Goal: Task Accomplishment & Management: Complete application form

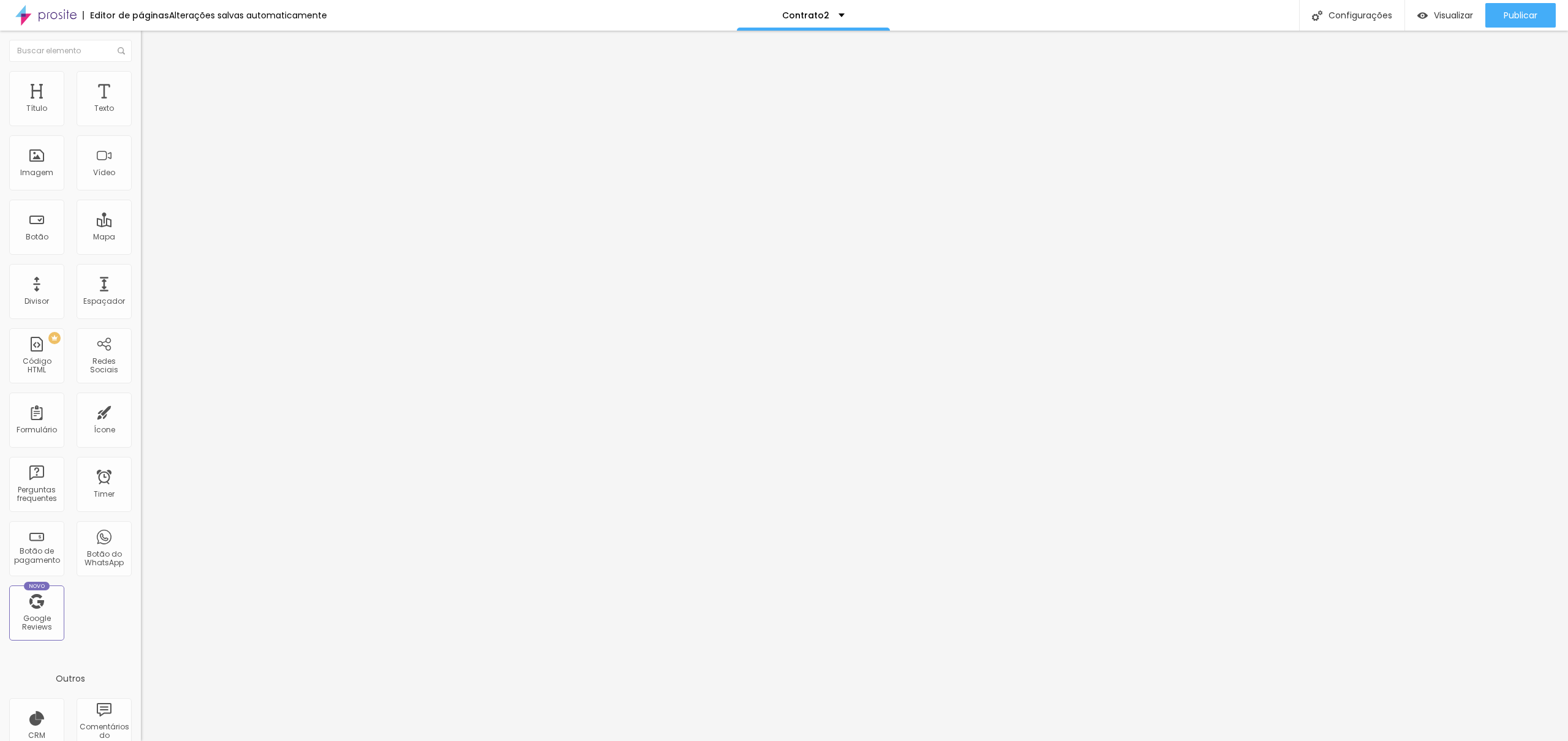
click at [141, 124] on div "Contrato" at bounding box center [211, 114] width 141 height 21
click at [141, 124] on img at bounding box center [144, 127] width 7 height 7
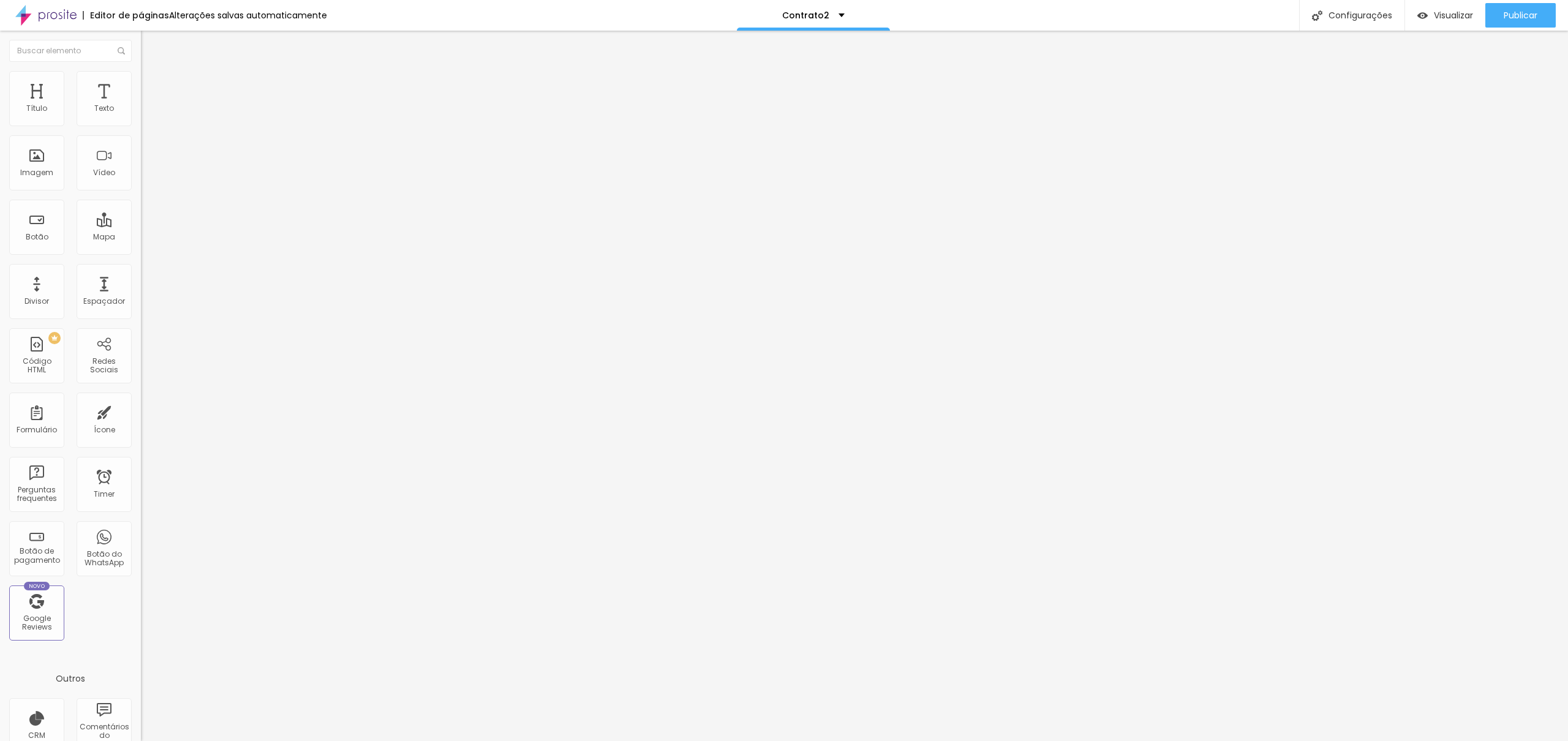
drag, startPoint x: 720, startPoint y: 479, endPoint x: 597, endPoint y: 483, distance: 123.1
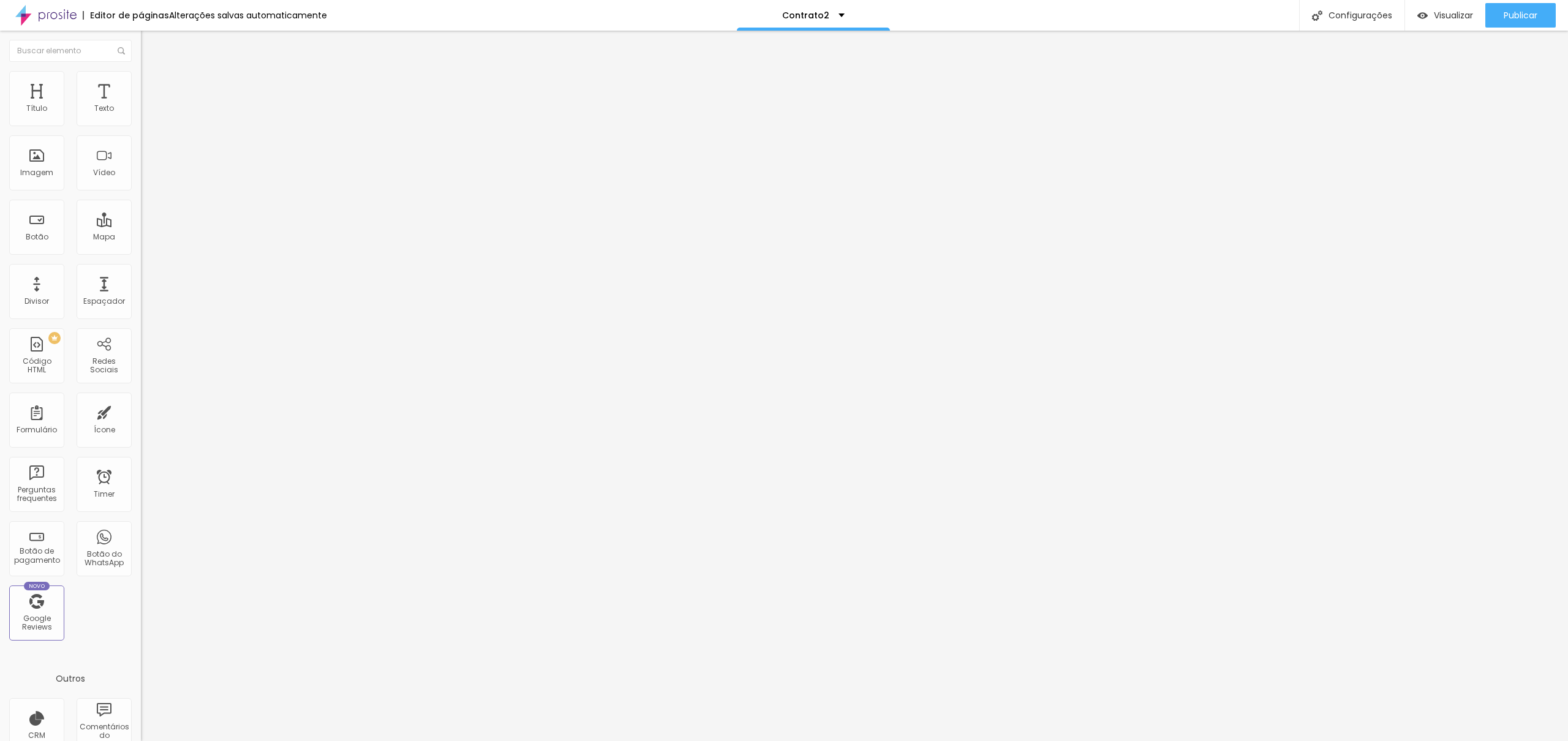
drag, startPoint x: 647, startPoint y: 479, endPoint x: 762, endPoint y: 479, distance: 115.0
drag, startPoint x: 654, startPoint y: 480, endPoint x: 583, endPoint y: 480, distance: 71.0
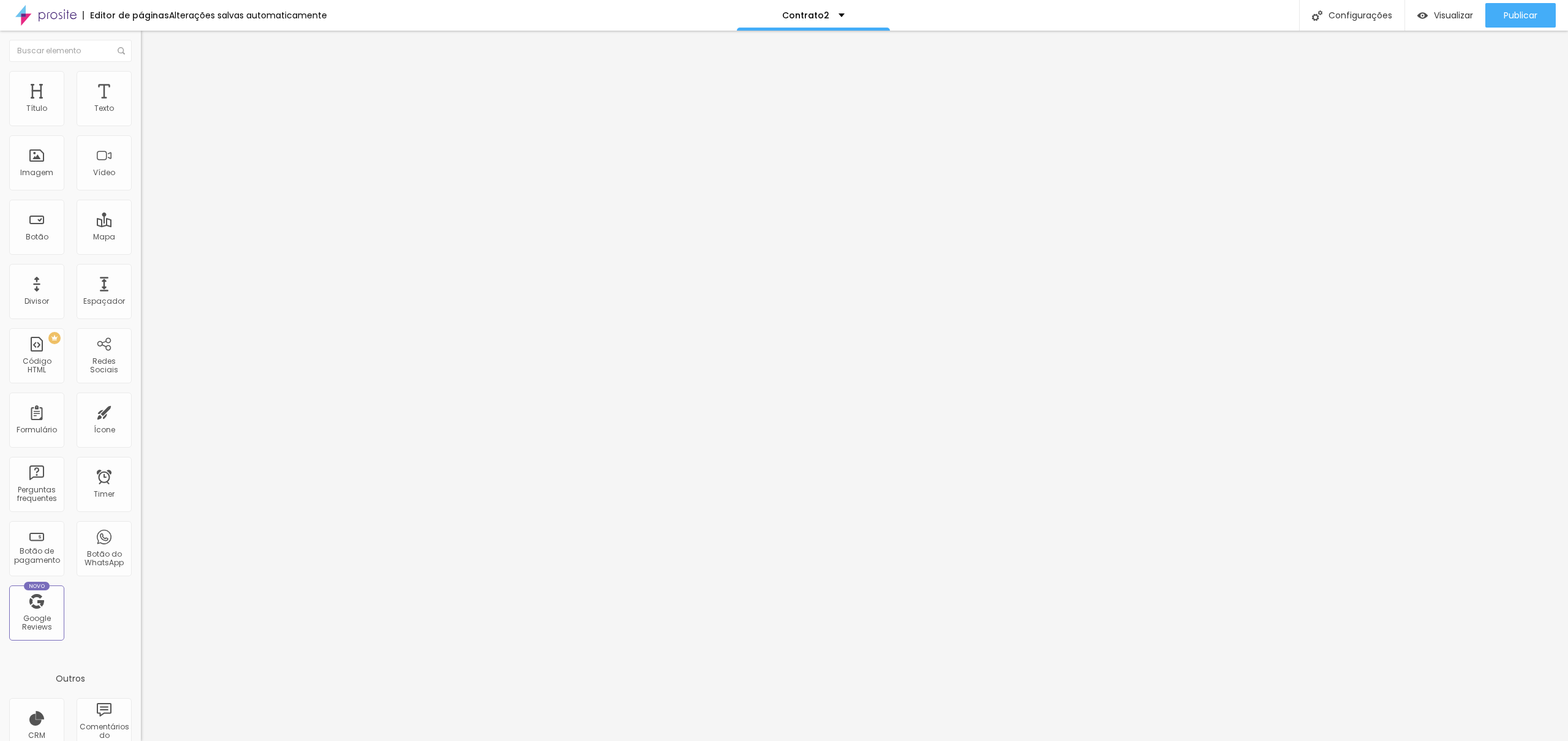
scroll to position [322, 0]
type input "Qual o tipo de cobertura?"
type input "Essência"
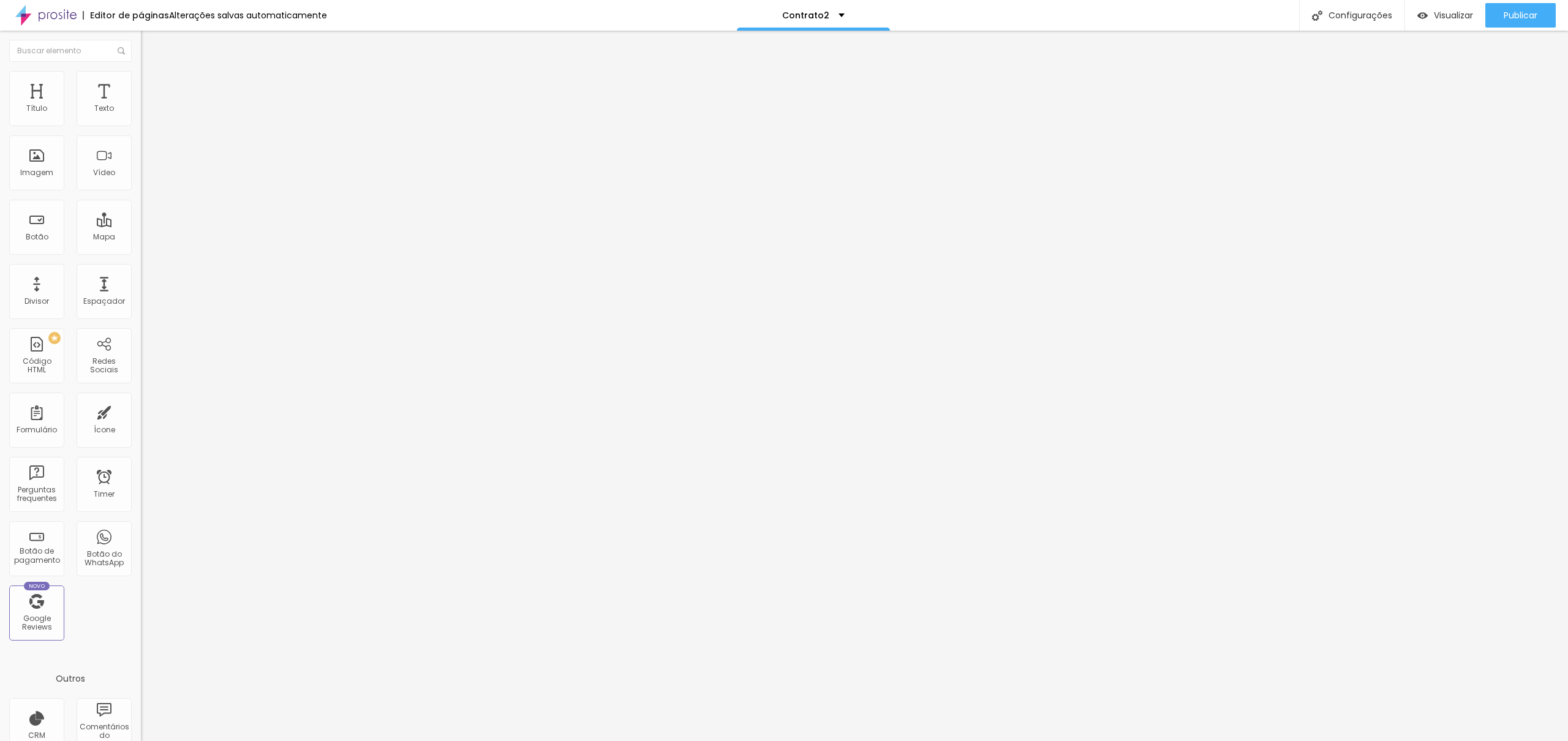
type input "Memória"
type input "Herança"
type input "PERSONALIZADO"
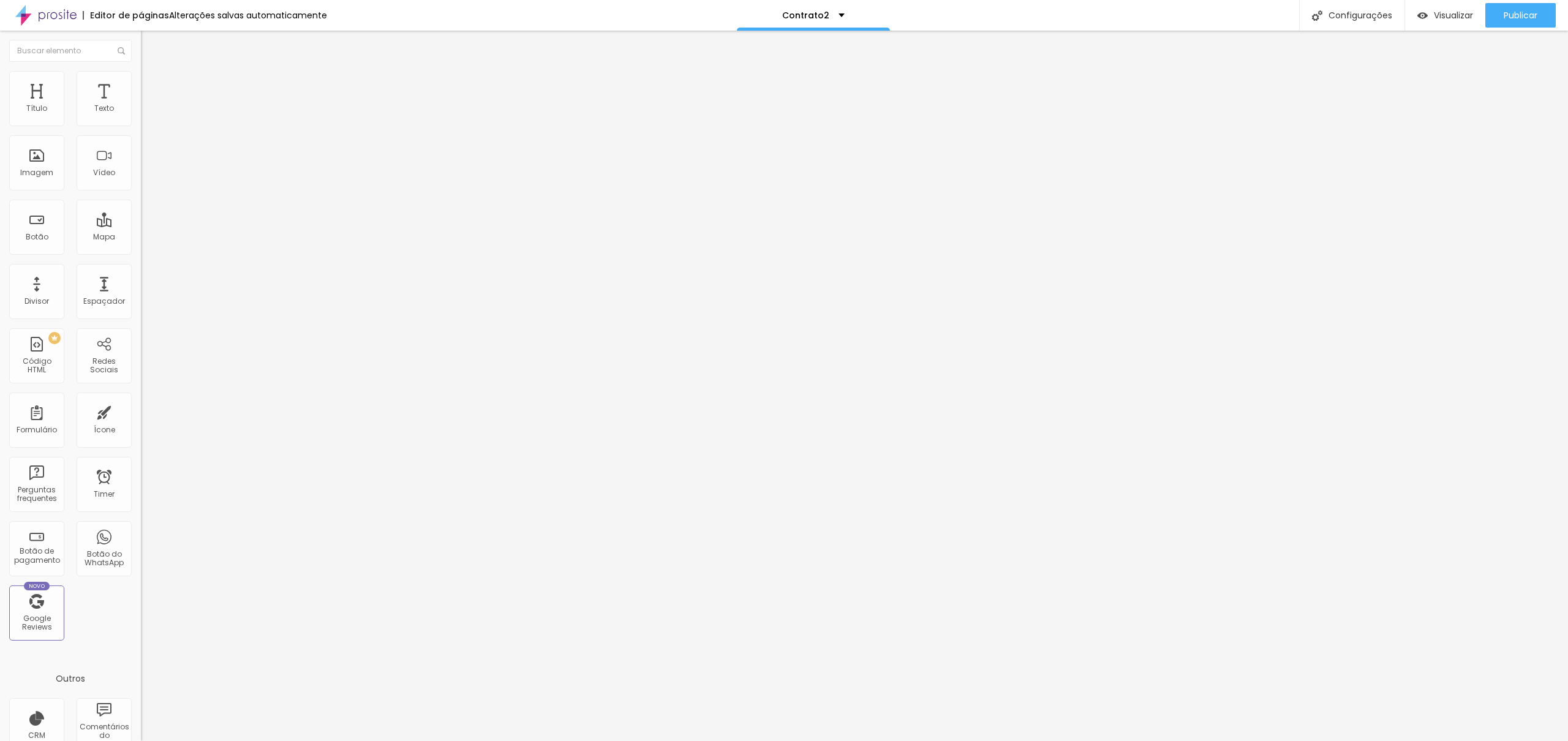
type input "Memória"
type input "Herança"
type input "PERSONALIZADO"
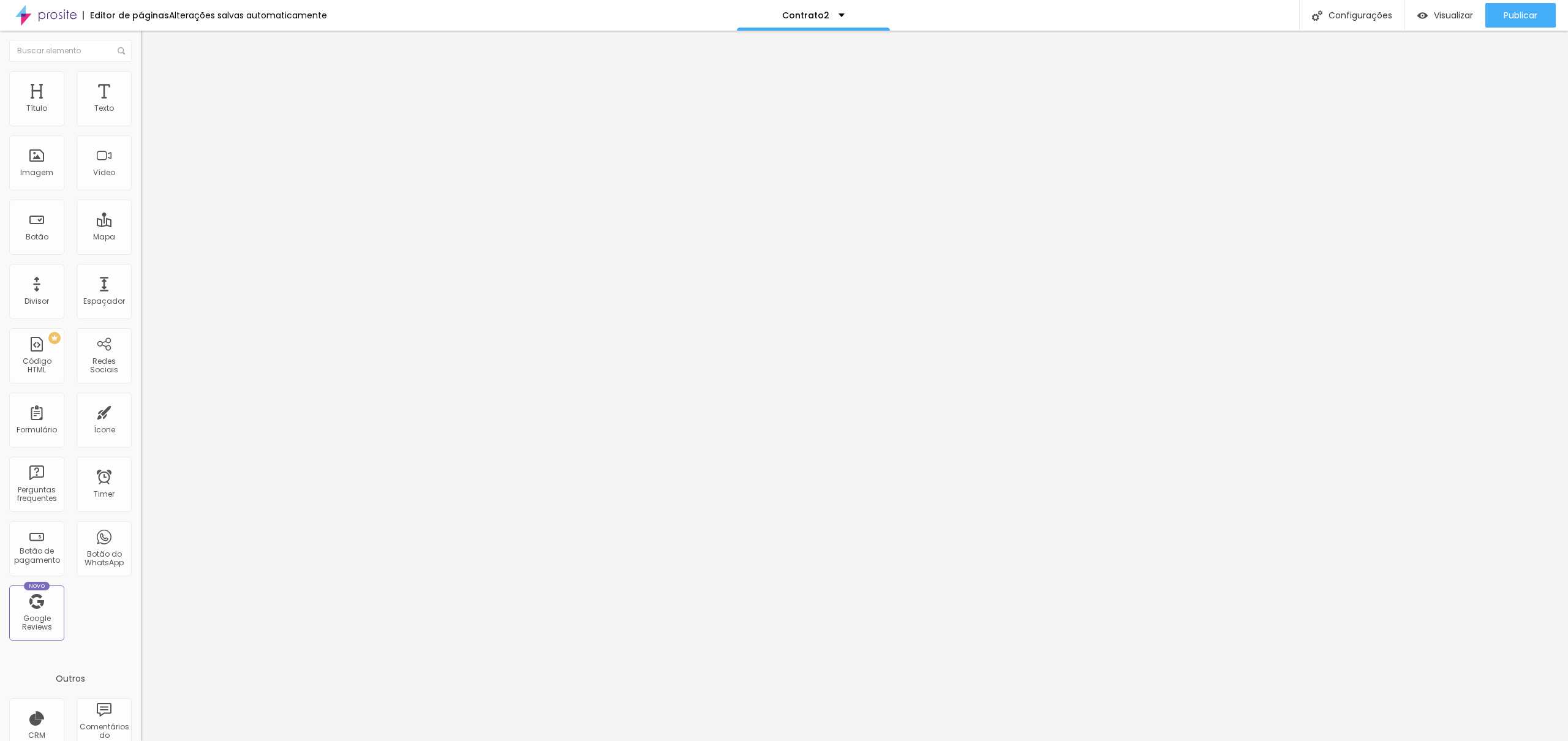
type input "Herança"
type input "PERSONALIZADO"
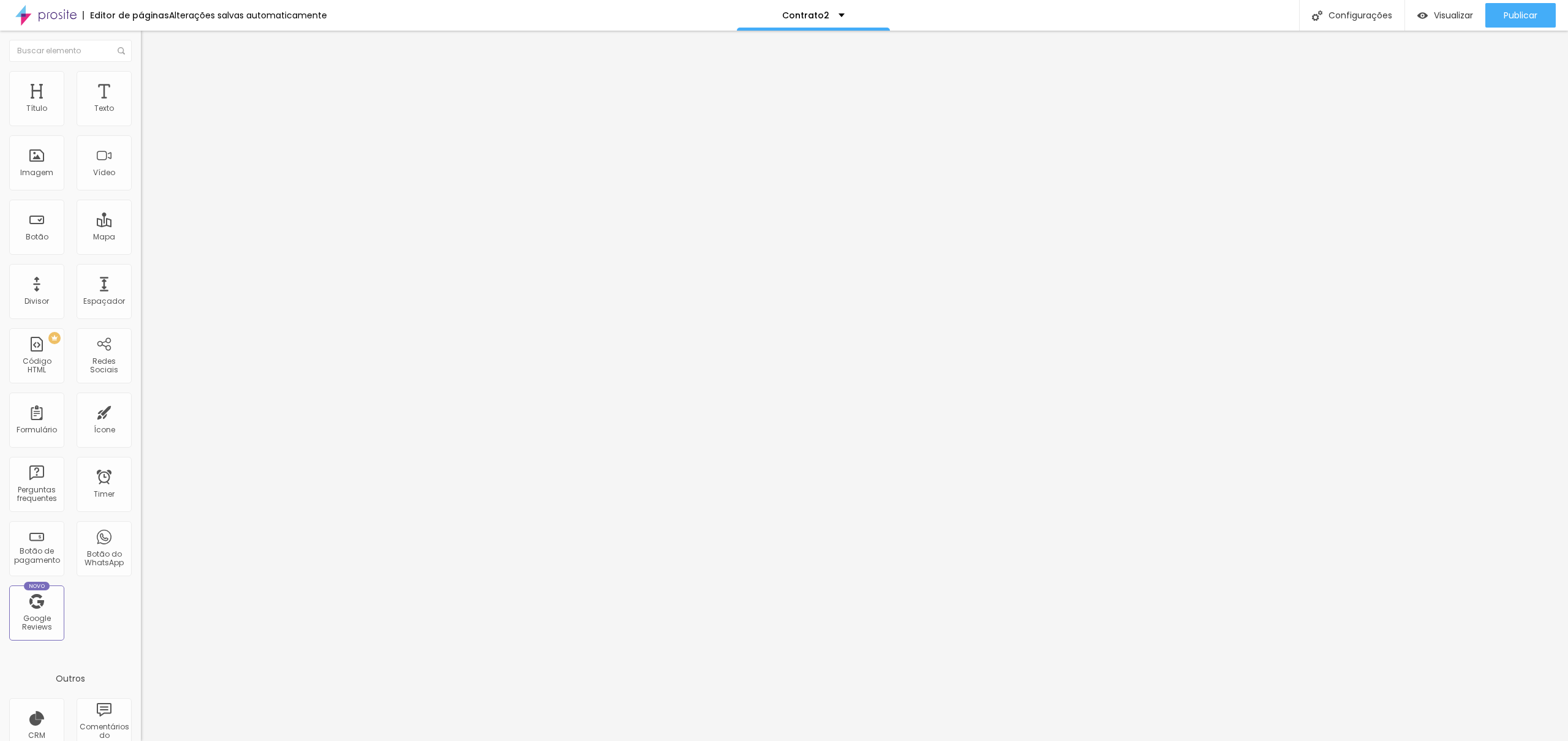
drag, startPoint x: 689, startPoint y: 278, endPoint x: 611, endPoint y: 278, distance: 78.0
type input "e"
type input "Ensaio externo"
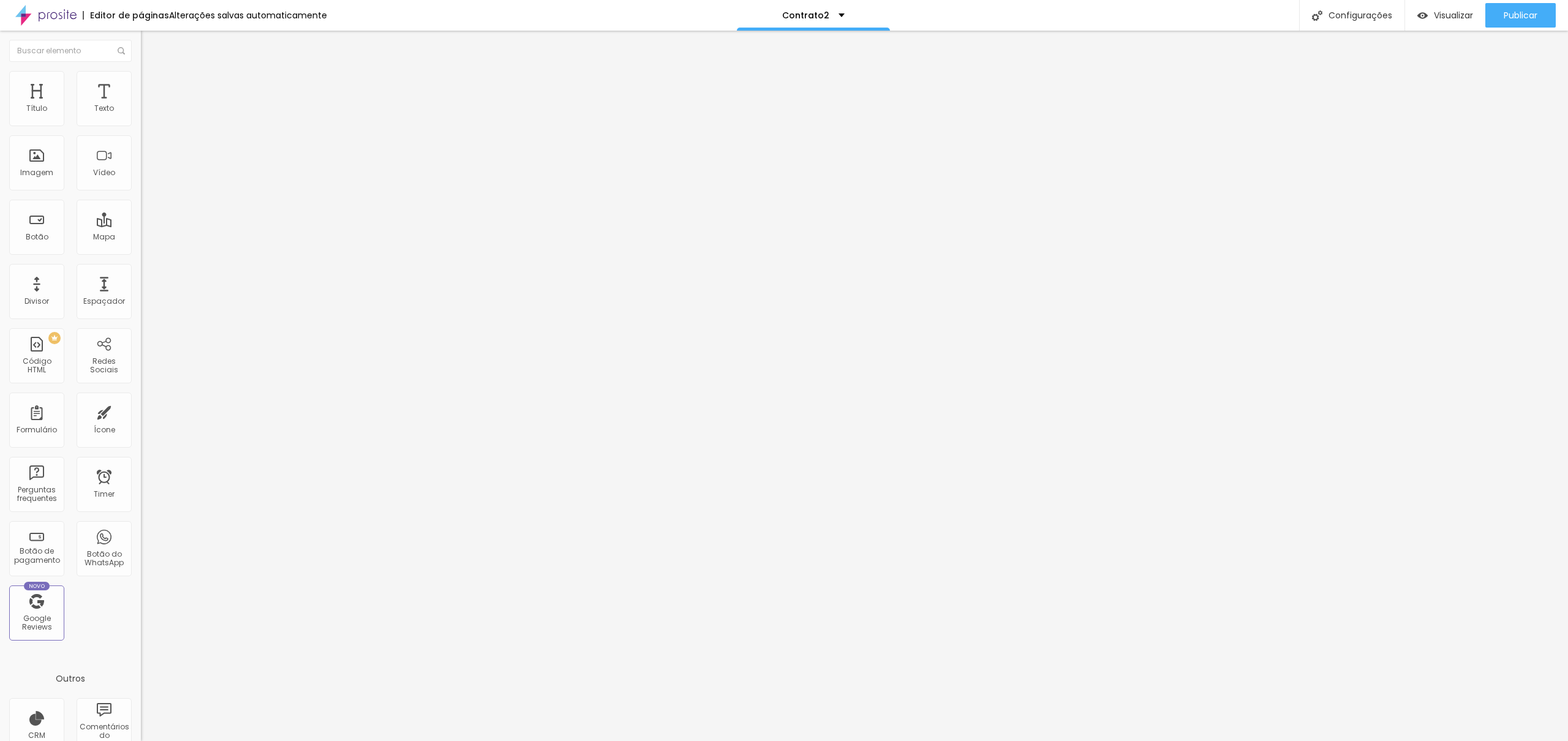
drag, startPoint x: 678, startPoint y: 310, endPoint x: 611, endPoint y: 312, distance: 67.0
type input "Evento"
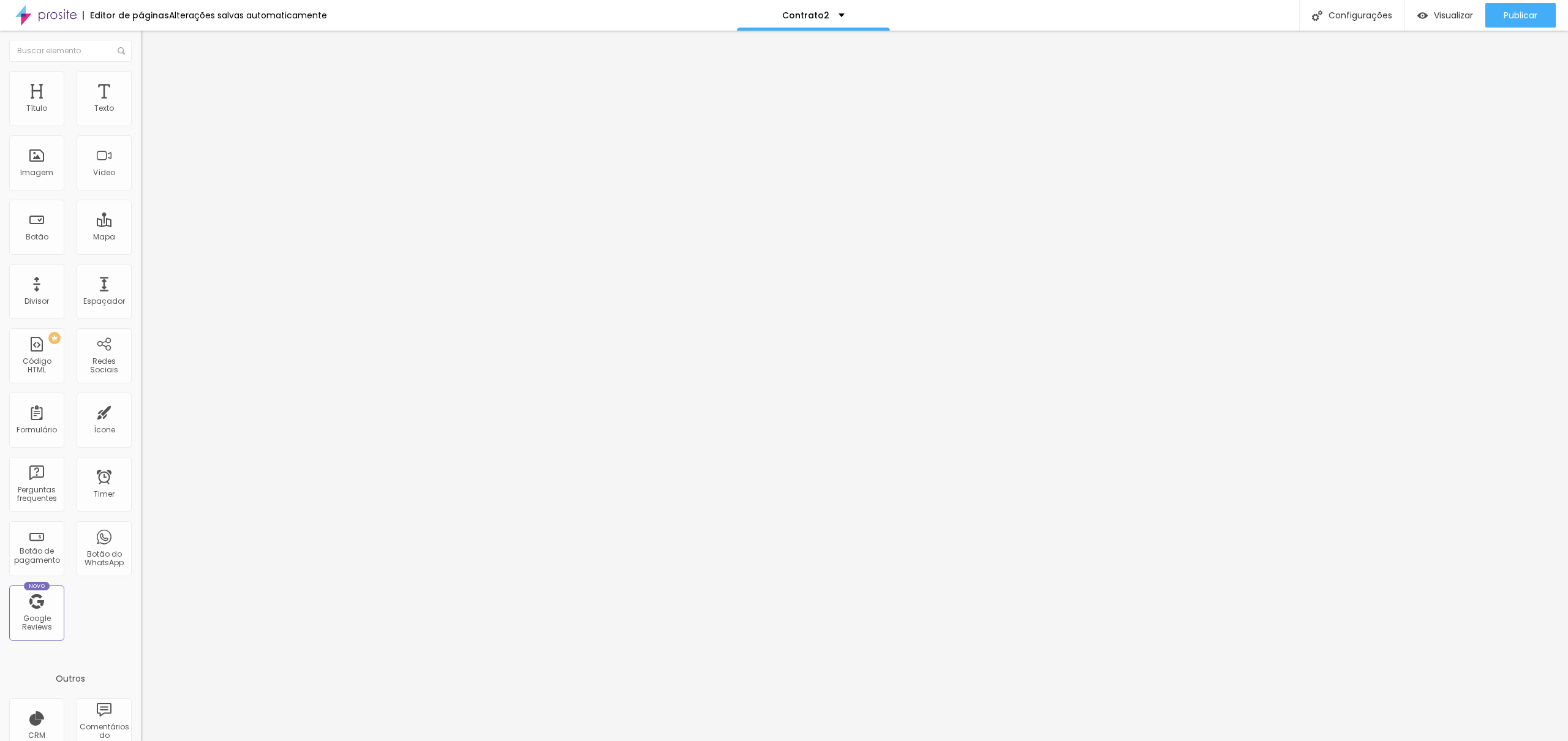
drag, startPoint x: 628, startPoint y: 442, endPoint x: 700, endPoint y: 440, distance: 72.0
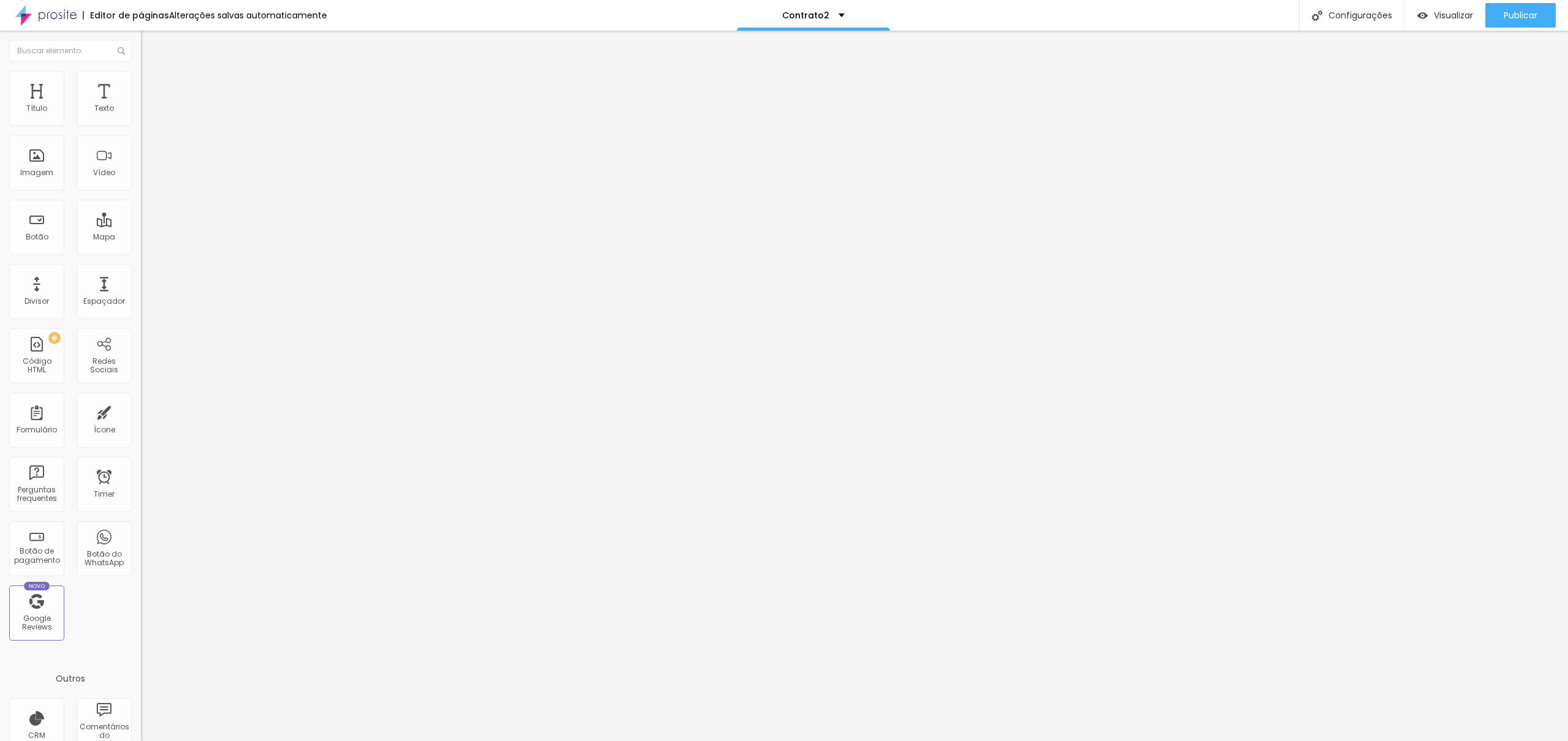
type input "Local:"
drag, startPoint x: 907, startPoint y: 445, endPoint x: 769, endPoint y: 448, distance: 138.0
type input "Onde será?"
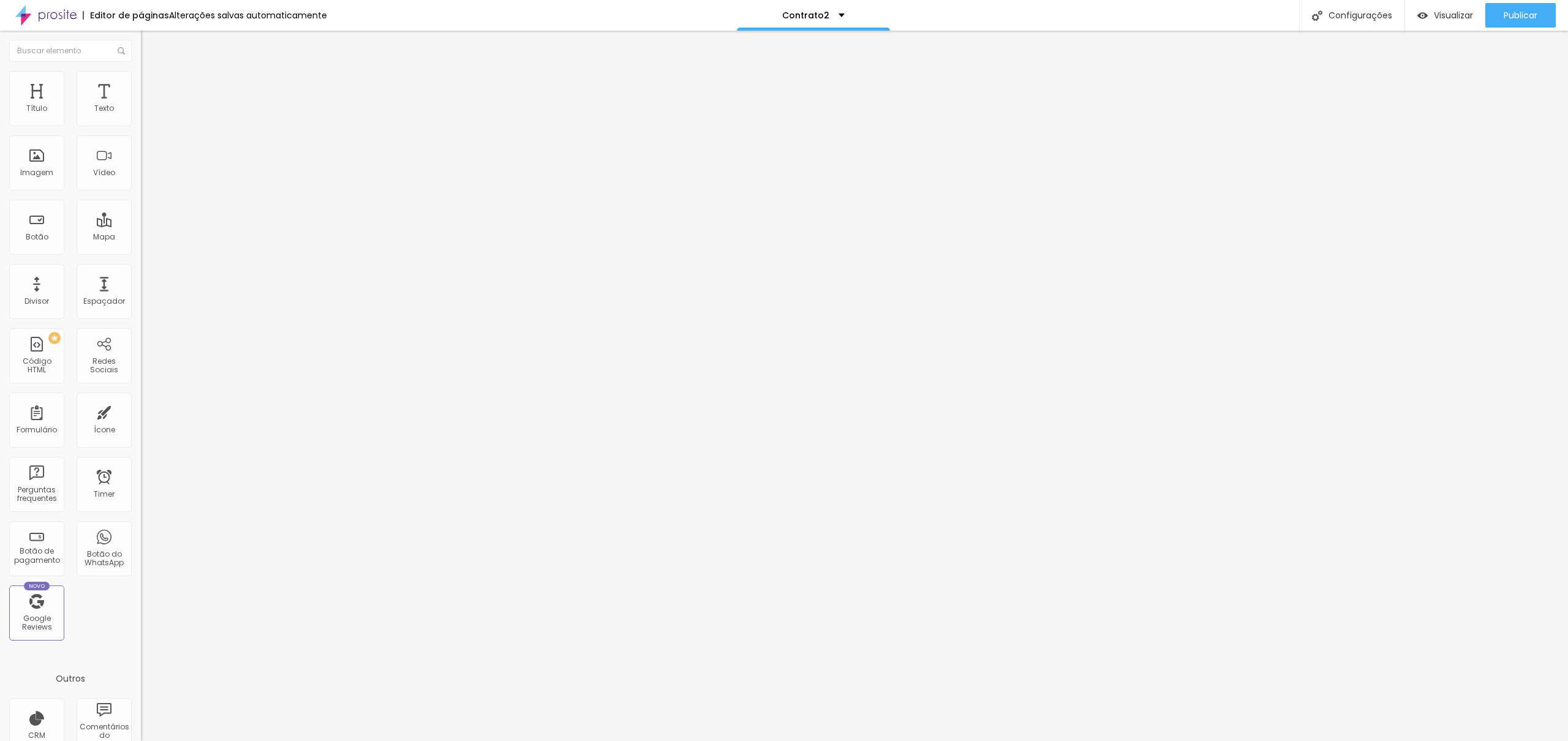
drag, startPoint x: 722, startPoint y: 396, endPoint x: 635, endPoint y: 396, distance: 87.0
type input "Horário"
drag, startPoint x: 889, startPoint y: 399, endPoint x: 722, endPoint y: 397, distance: 167.0
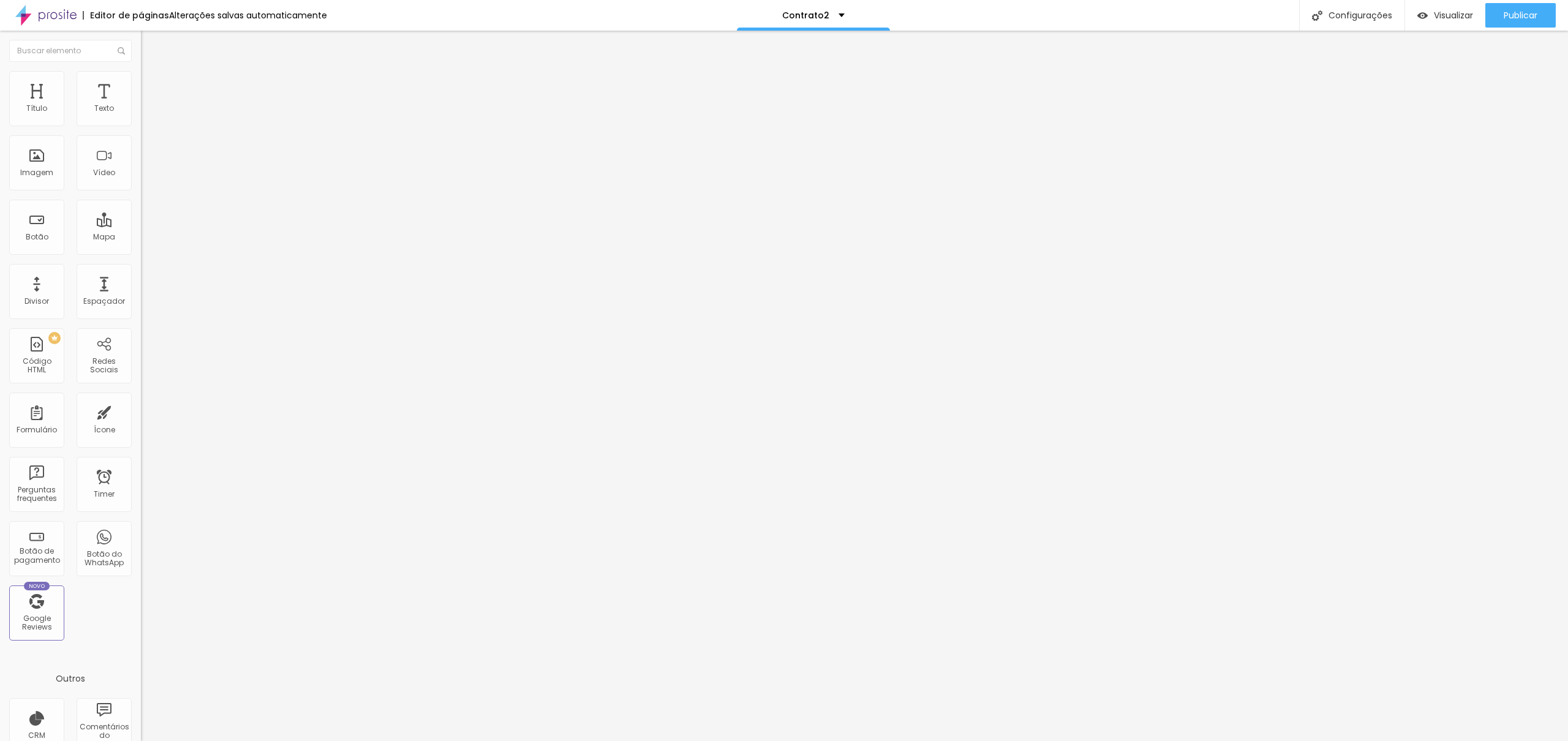
type input "Q"
drag, startPoint x: 626, startPoint y: 399, endPoint x: 592, endPoint y: 400, distance: 34.0
type input "Horário:"
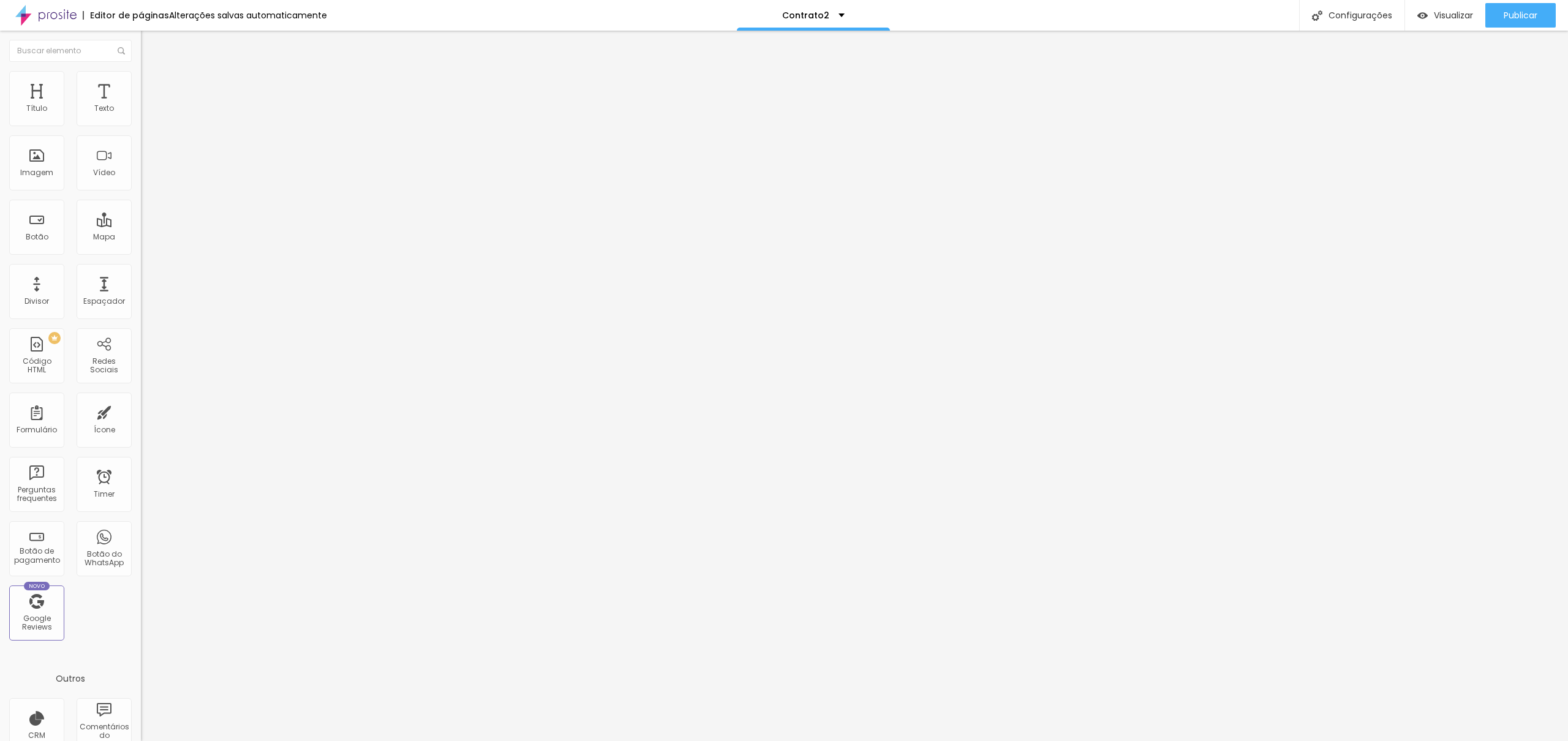
paste input "Horário:"
type input "Horário de início:"
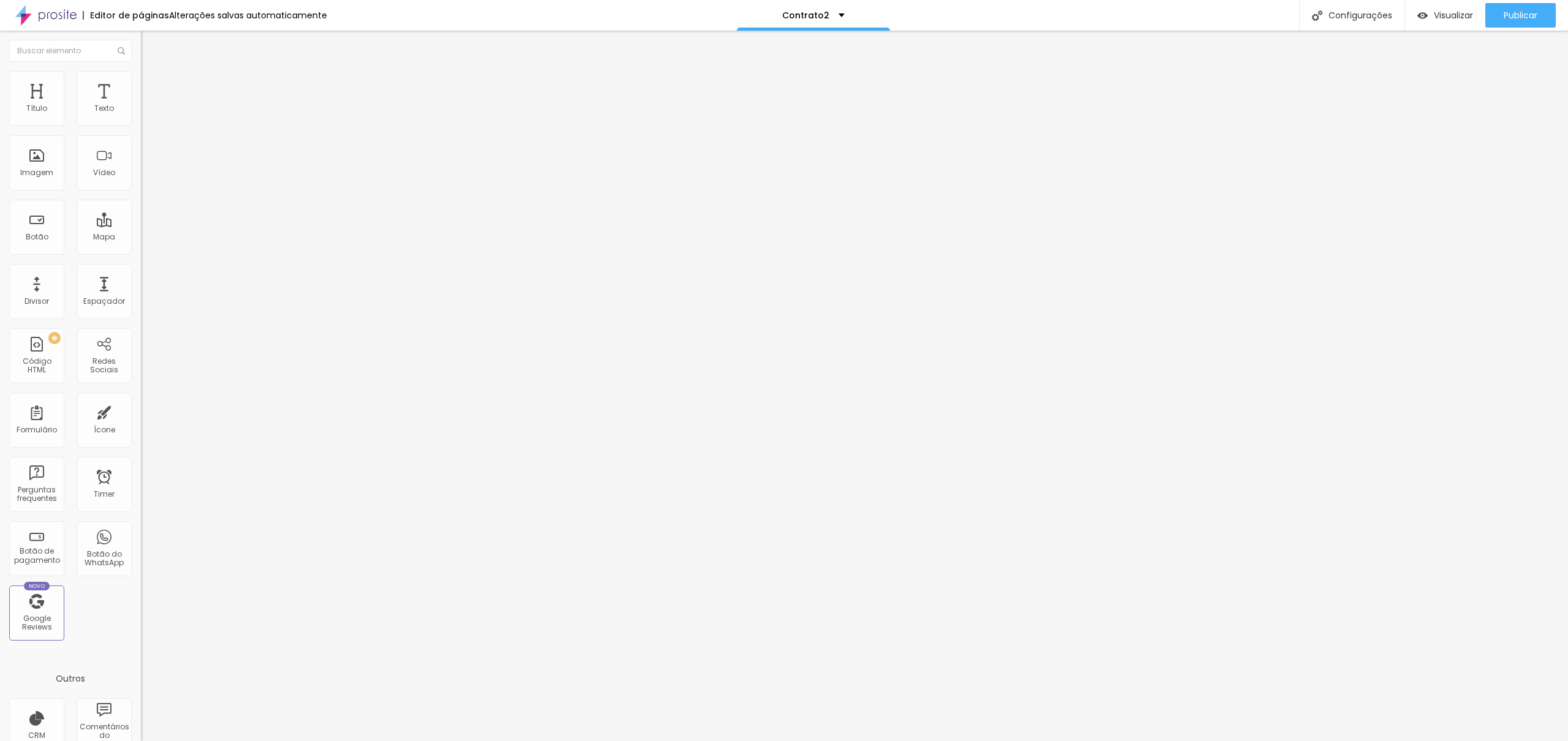
drag, startPoint x: 641, startPoint y: 322, endPoint x: 750, endPoint y: 318, distance: 109.1
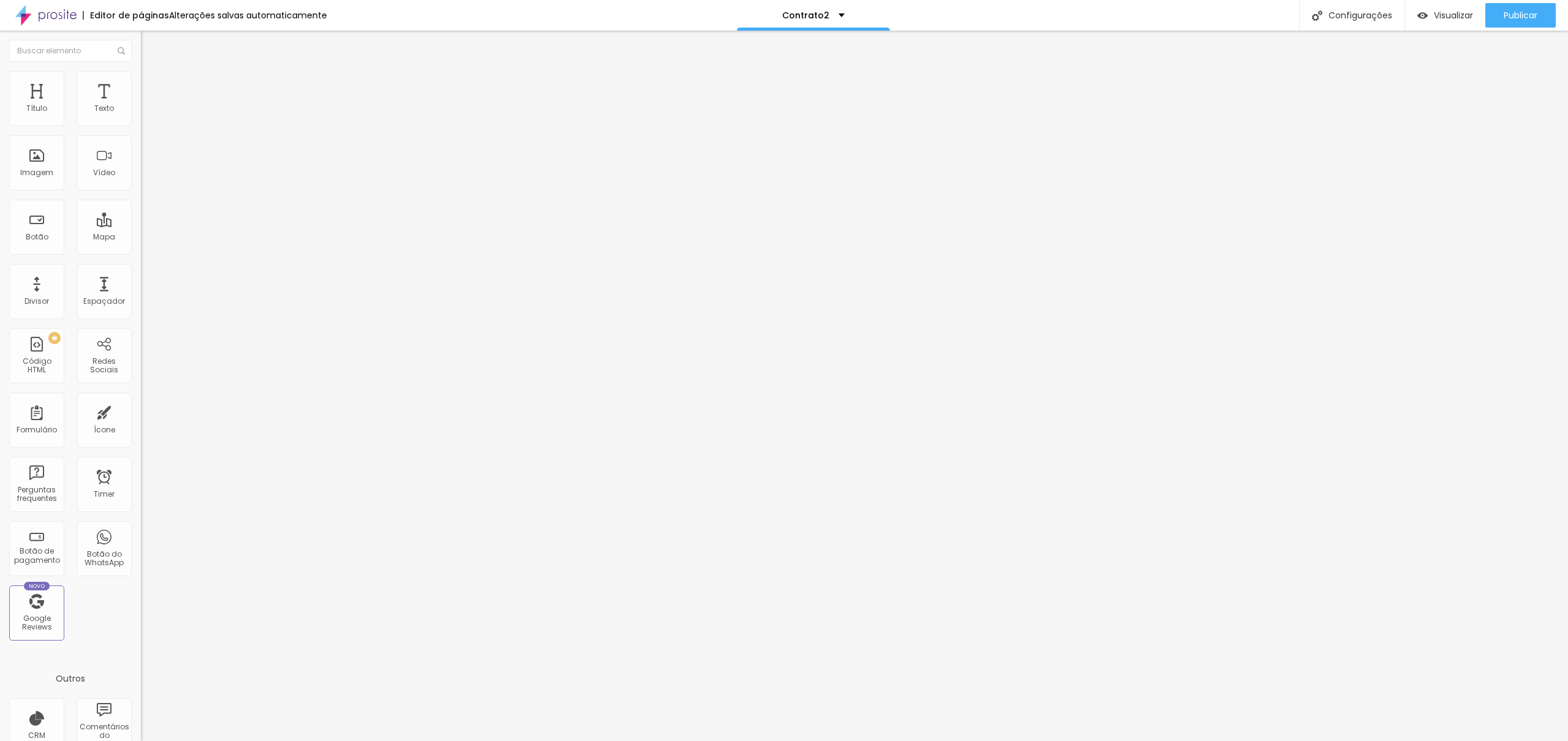
drag, startPoint x: 625, startPoint y: 324, endPoint x: 725, endPoint y: 320, distance: 100.1
type input "Data:"
drag, startPoint x: 885, startPoint y: 326, endPoint x: 819, endPoint y: 322, distance: 66.1
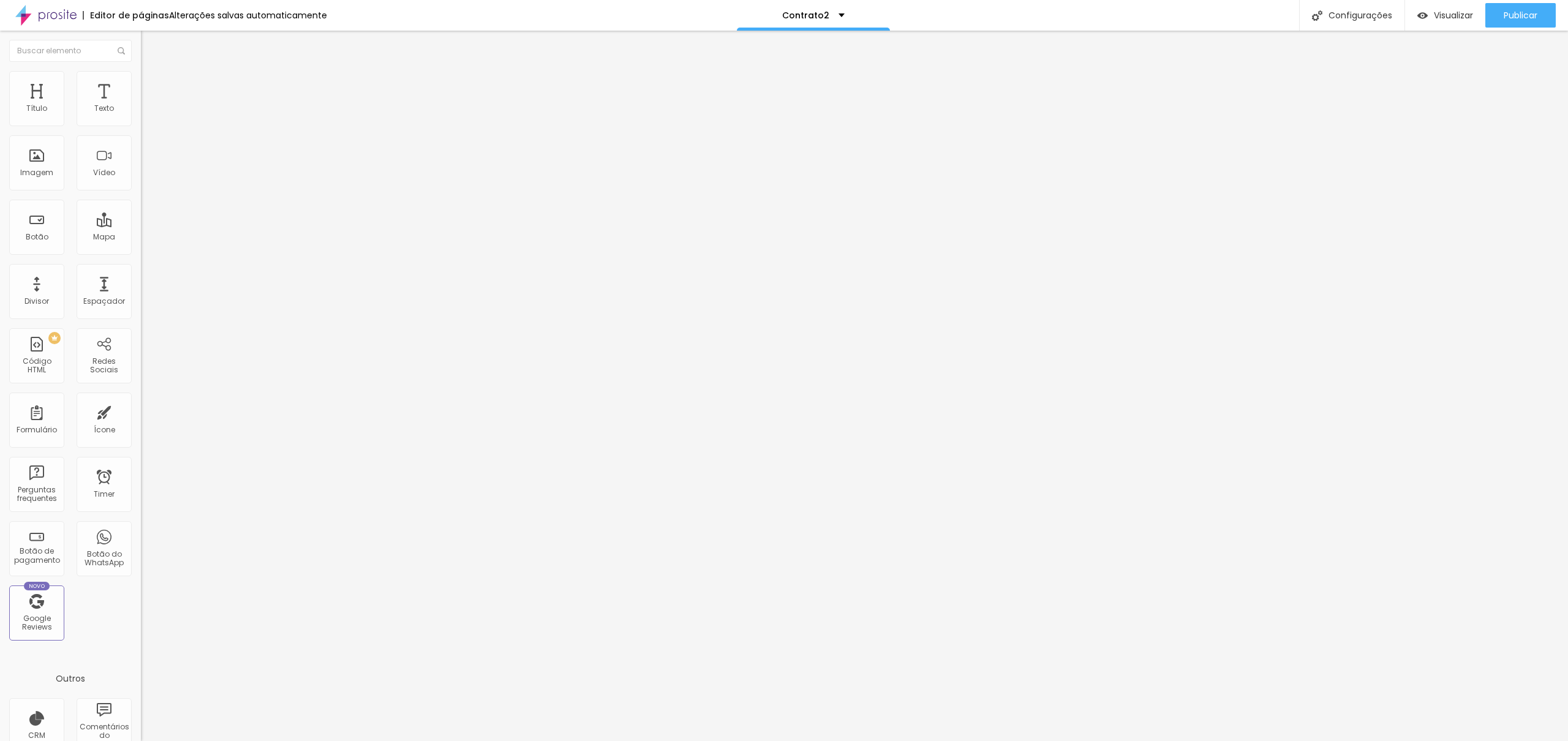
type input "Data:"
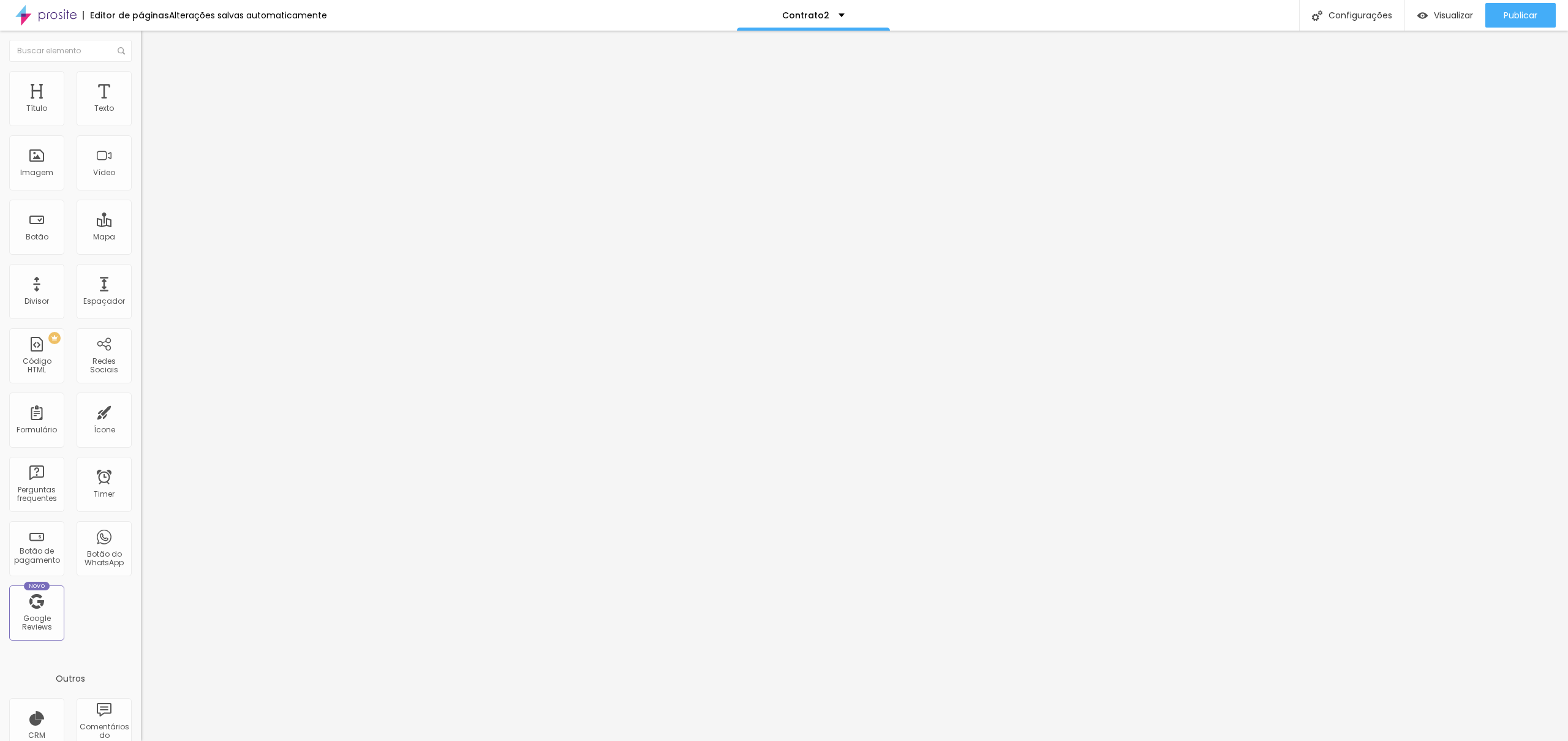
scroll to position [621, 0]
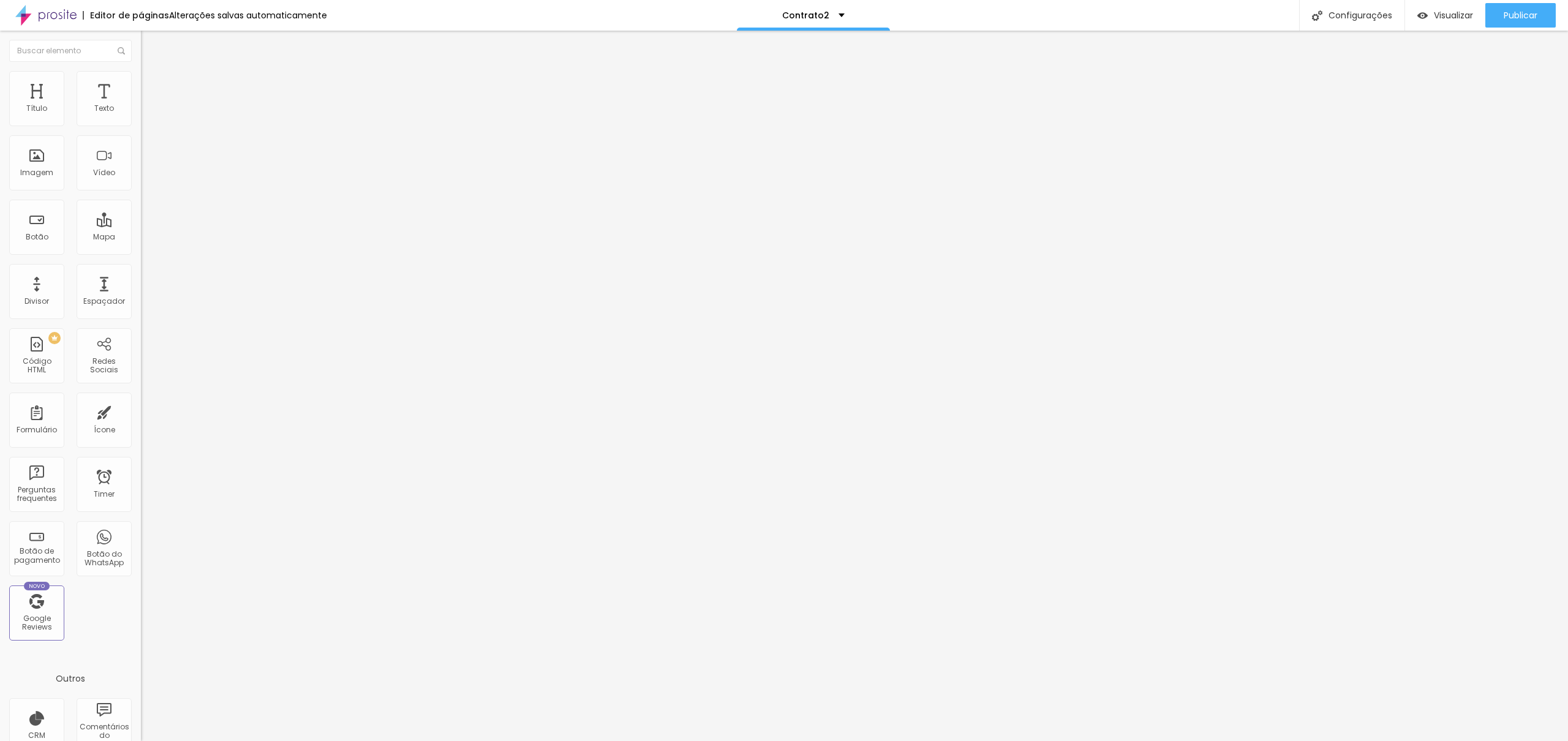
scroll to position [109, 0]
click at [1530, 12] on span "Publicar" at bounding box center [1520, 15] width 34 height 10
click at [1435, 14] on span "Visualizar" at bounding box center [1442, 15] width 39 height 10
